Goal: Find specific page/section: Find specific page/section

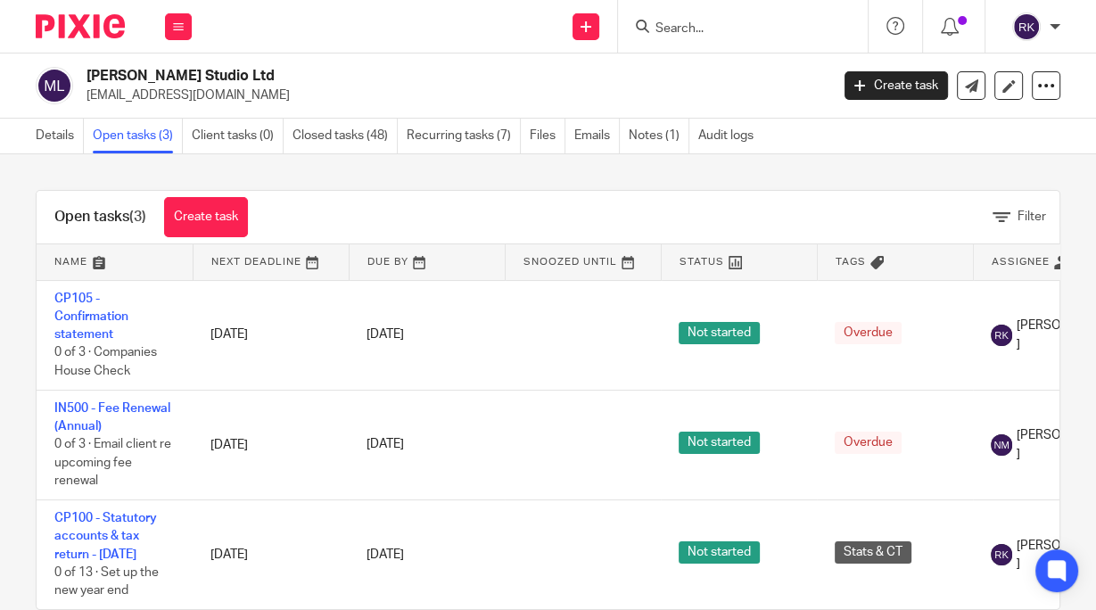
scroll to position [66, 0]
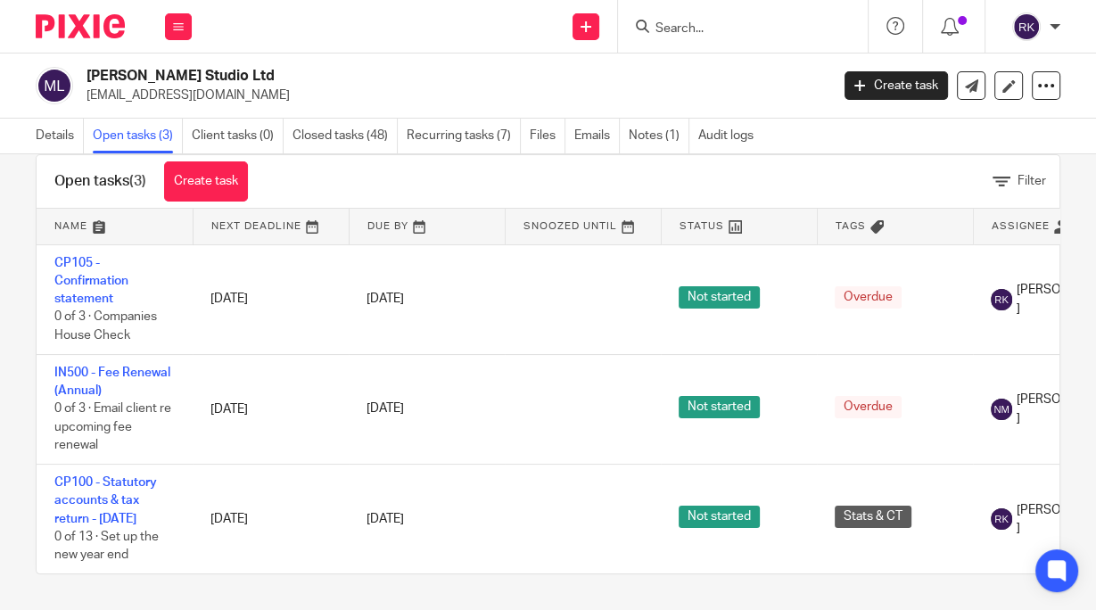
click at [746, 32] on input "Search" at bounding box center [734, 29] width 161 height 16
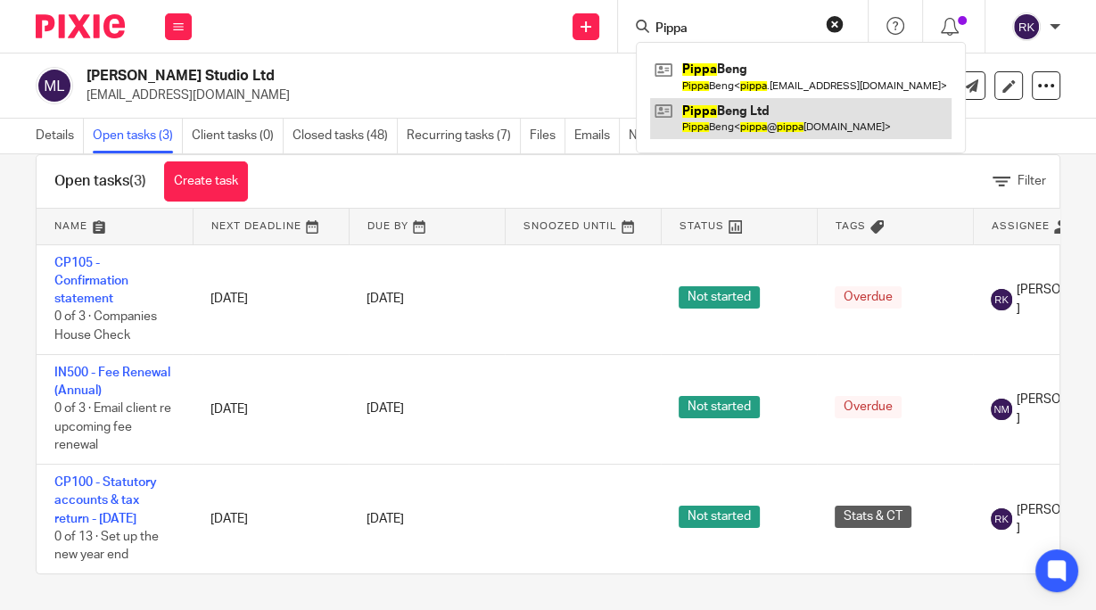
type input "Pippa"
click at [737, 108] on link at bounding box center [800, 118] width 301 height 41
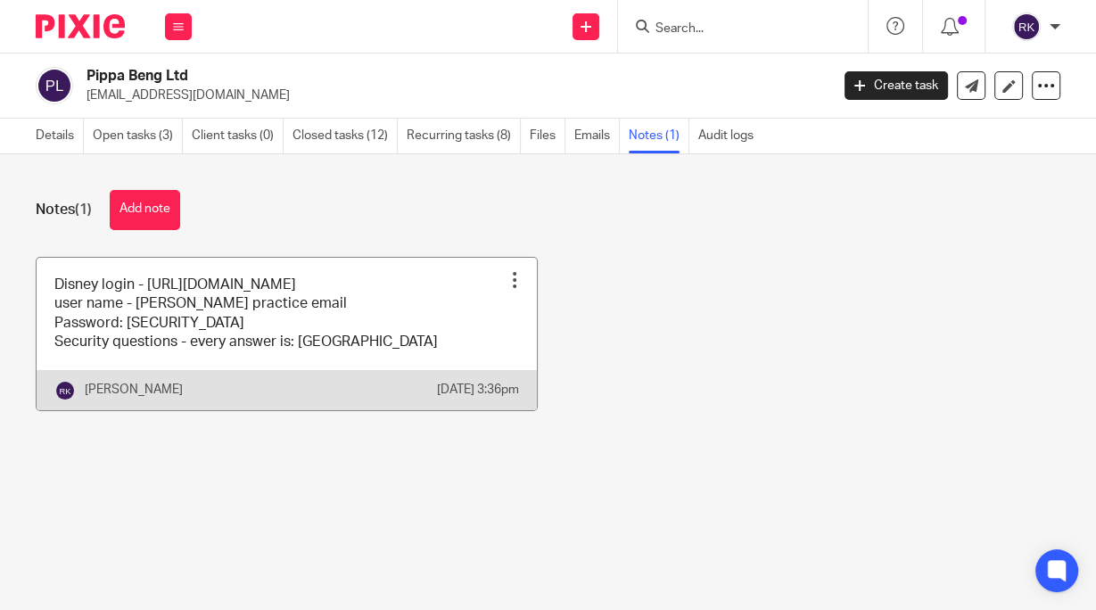
click at [514, 270] on div "Pin note Edit note Delete note" at bounding box center [514, 280] width 27 height 27
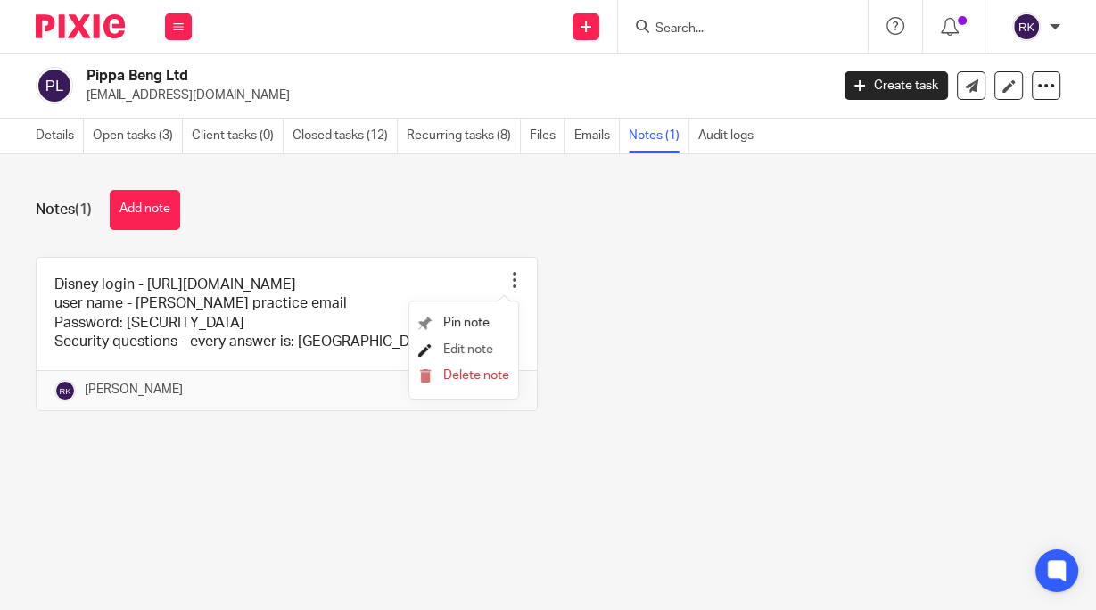
click at [474, 346] on span "Edit note" at bounding box center [468, 349] width 50 height 12
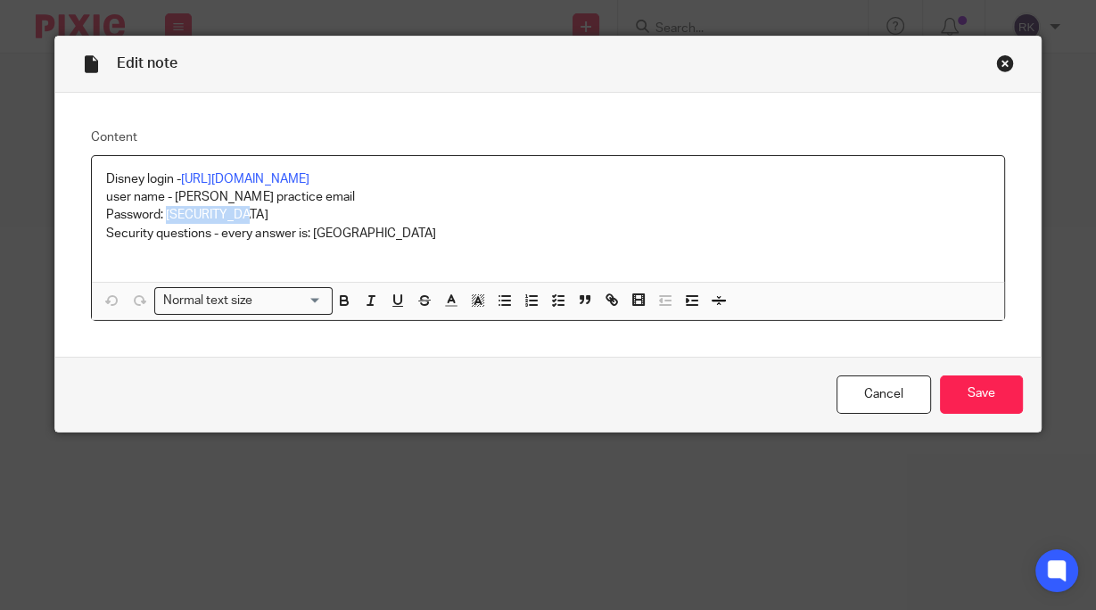
drag, startPoint x: 249, startPoint y: 215, endPoint x: 164, endPoint y: 221, distance: 84.9
click at [164, 221] on p "Password: PippaBeng25!" at bounding box center [547, 215] width 883 height 18
copy p "PippaBeng25!"
click at [1001, 66] on div "Close this dialog window" at bounding box center [1005, 63] width 18 height 18
